Goal: Task Accomplishment & Management: Complete application form

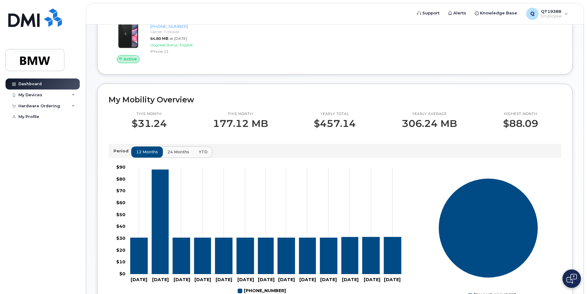
scroll to position [123, 0]
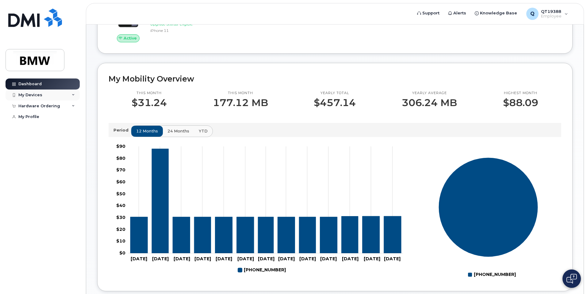
click at [74, 94] on icon at bounding box center [73, 95] width 3 height 3
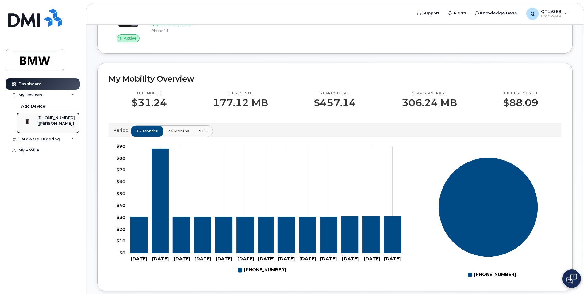
click at [50, 119] on div "[PHONE_NUMBER]" at bounding box center [55, 118] width 37 height 6
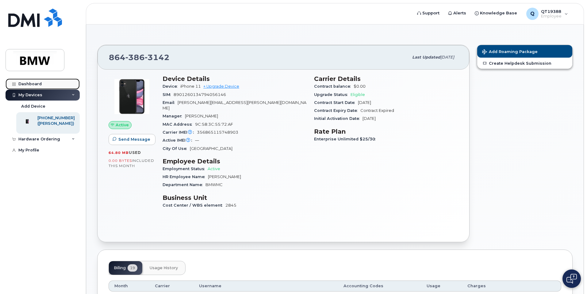
click at [29, 83] on div "Dashboard" at bounding box center [29, 84] width 23 height 5
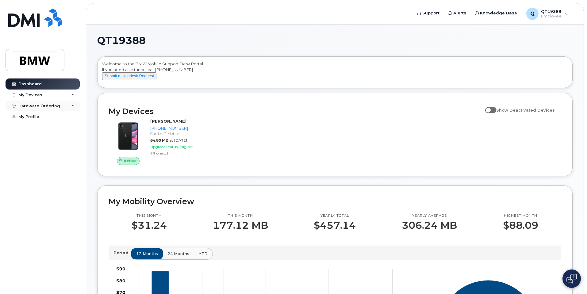
click at [75, 105] on div "Hardware Ordering" at bounding box center [43, 106] width 74 height 11
click at [39, 116] on div "New Order" at bounding box center [32, 117] width 23 height 6
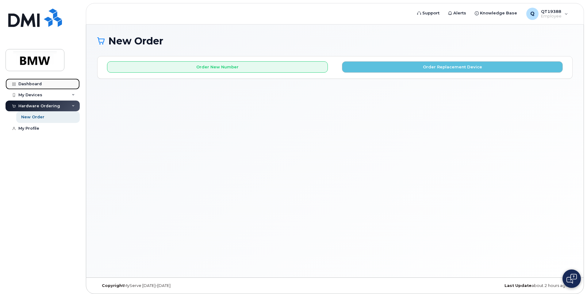
click at [41, 83] on link "Dashboard" at bounding box center [43, 84] width 74 height 11
